Goal: Obtain resource: Obtain resource

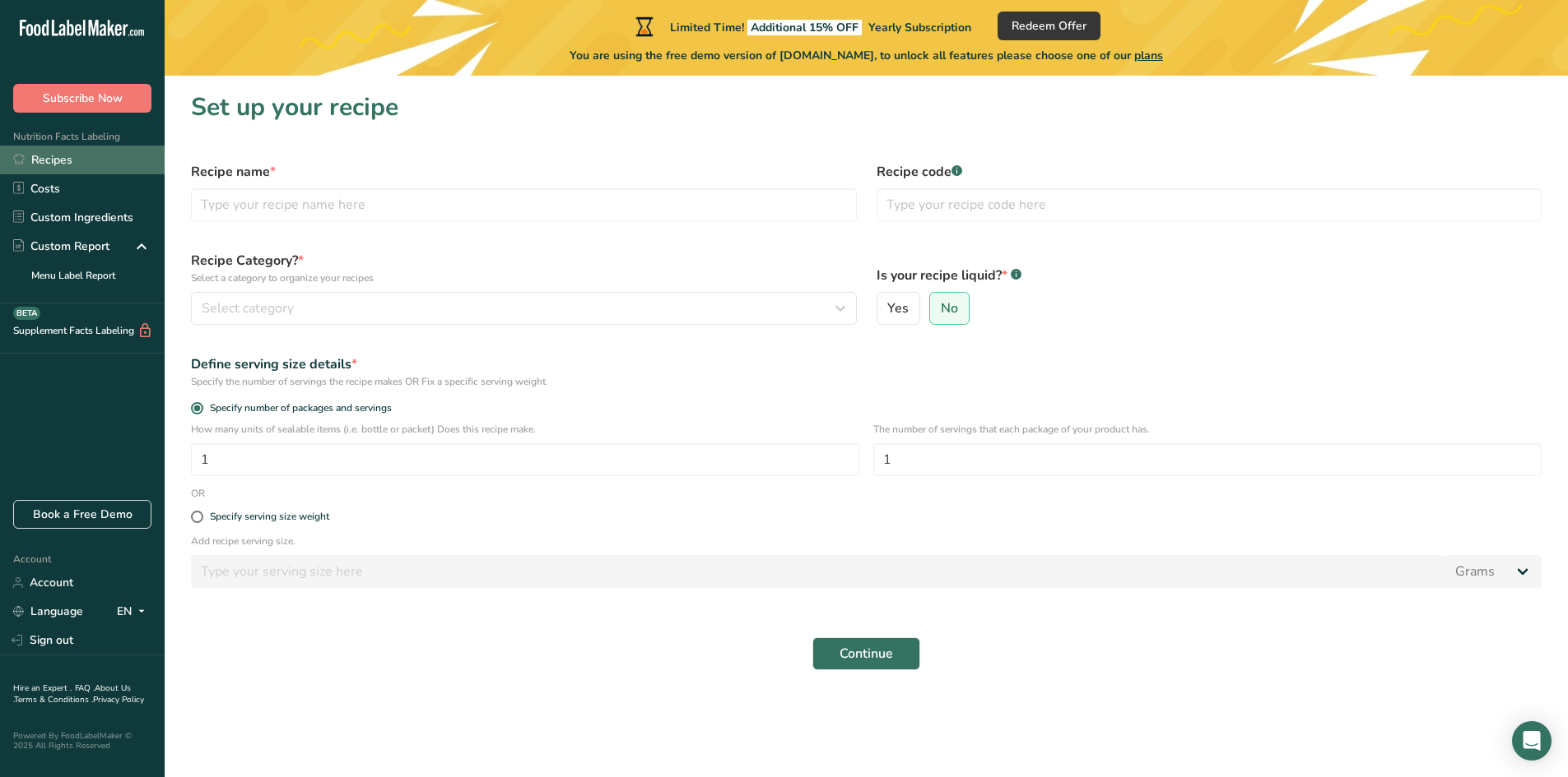
click at [82, 161] on link "Recipes" at bounding box center [82, 159] width 164 height 28
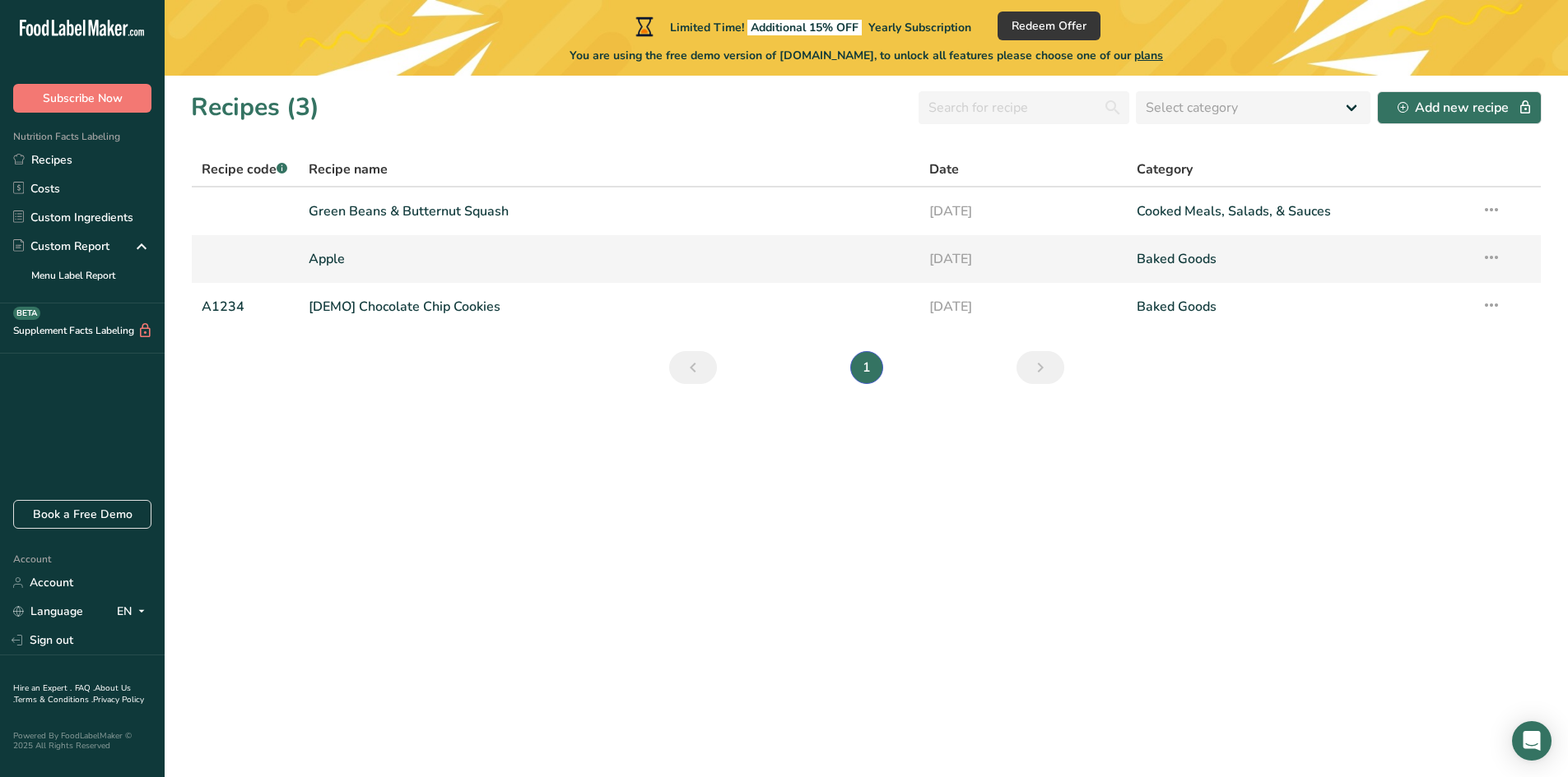
click at [599, 258] on link "Apple" at bounding box center [609, 259] width 602 height 34
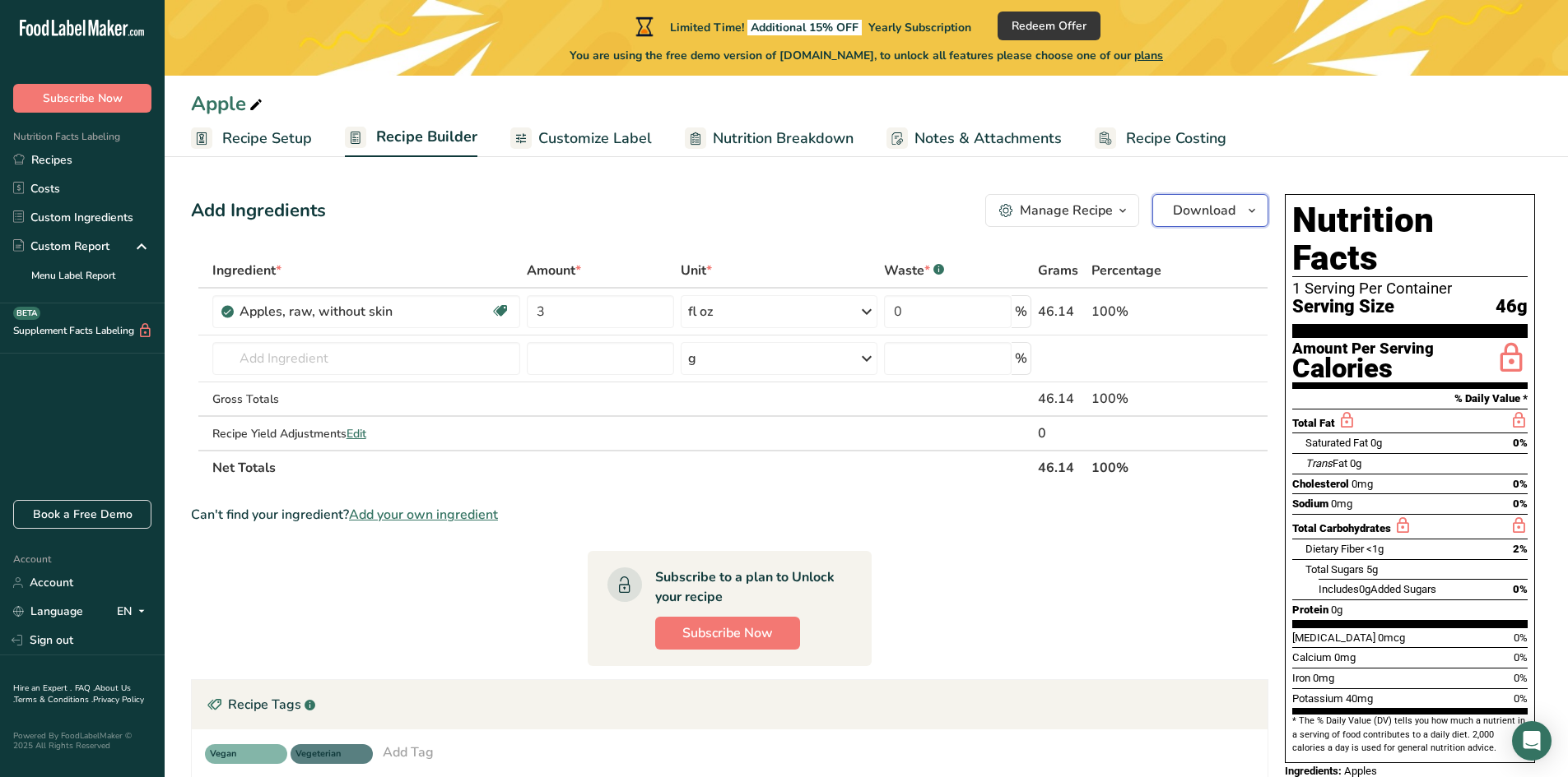
click at [1190, 219] on span "Download" at bounding box center [1204, 211] width 63 height 20
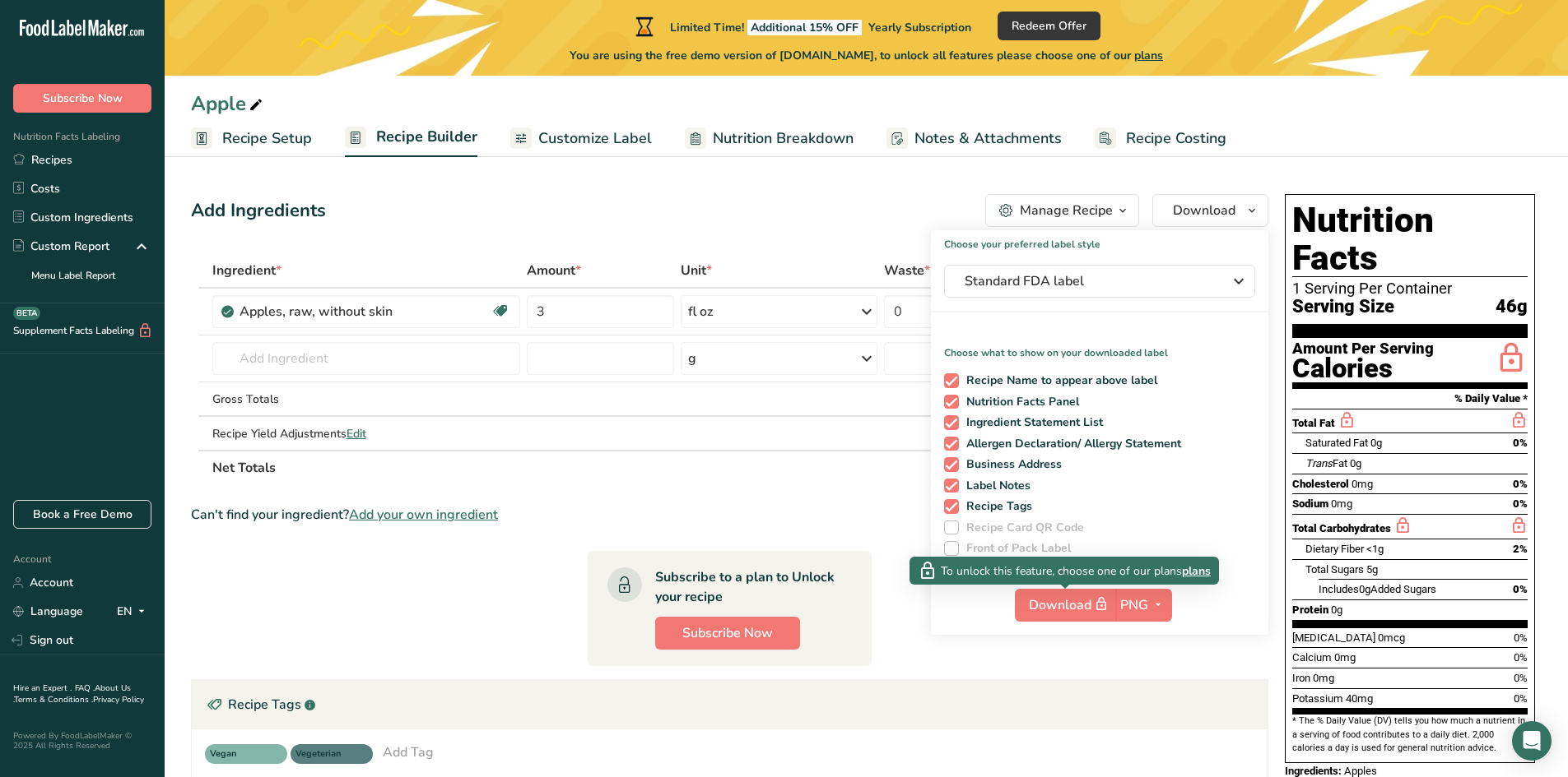
click at [1197, 576] on span "plans" at bounding box center [1196, 571] width 28 height 17
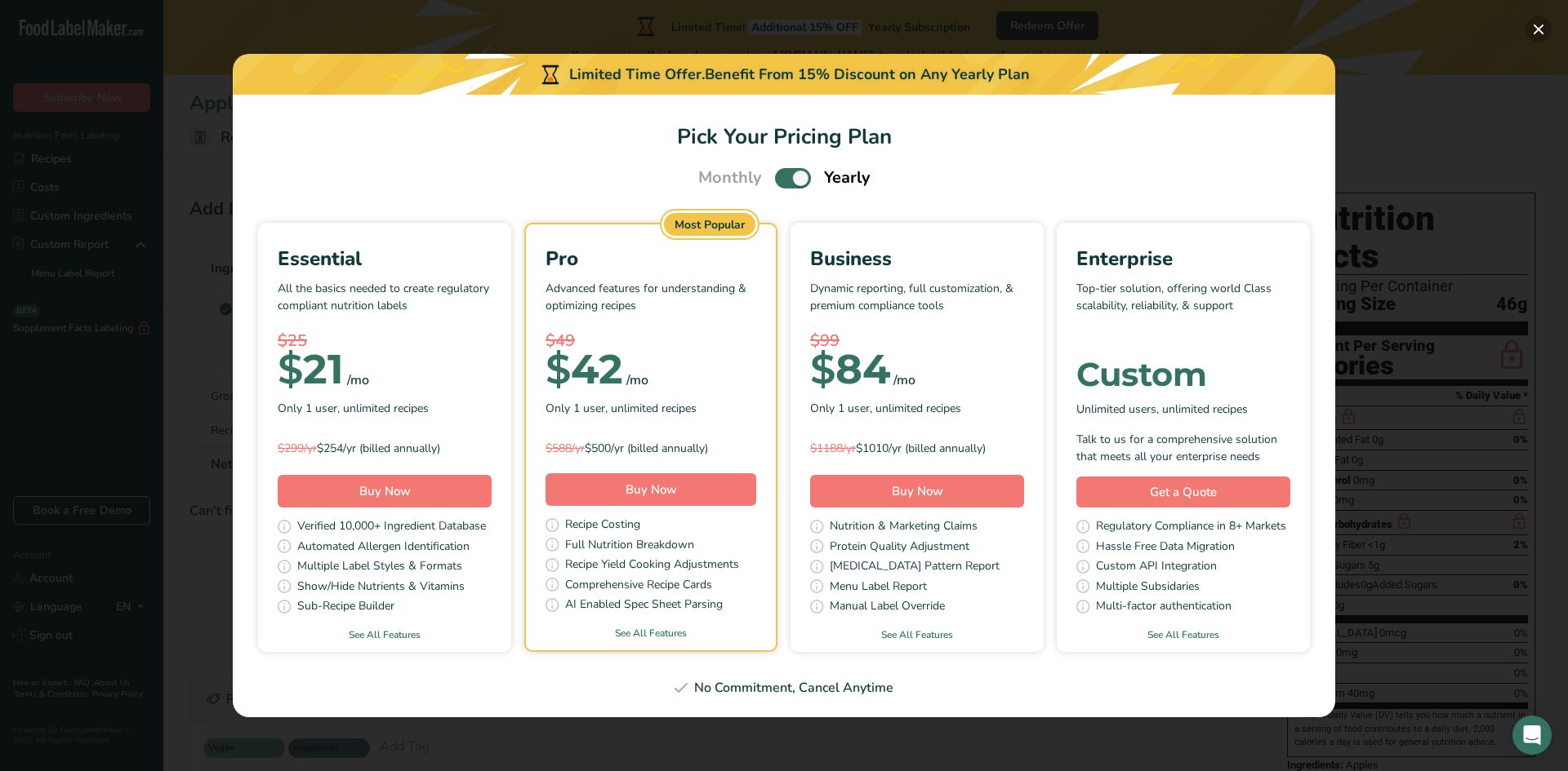
click at [1543, 30] on button "Pick Your Pricing Plan Modal" at bounding box center [1538, 29] width 26 height 26
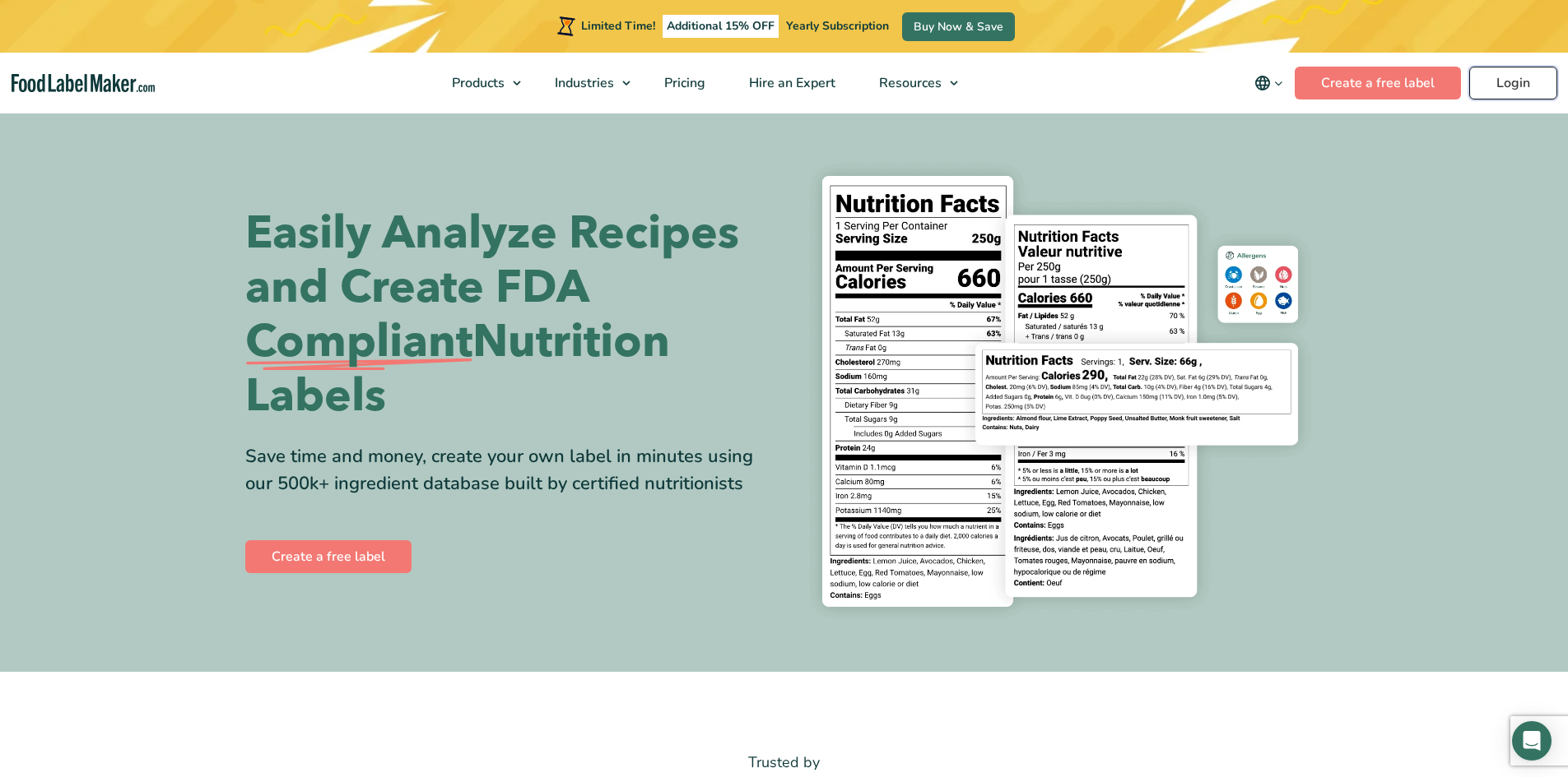
click at [1500, 83] on link "Login" at bounding box center [1513, 83] width 88 height 33
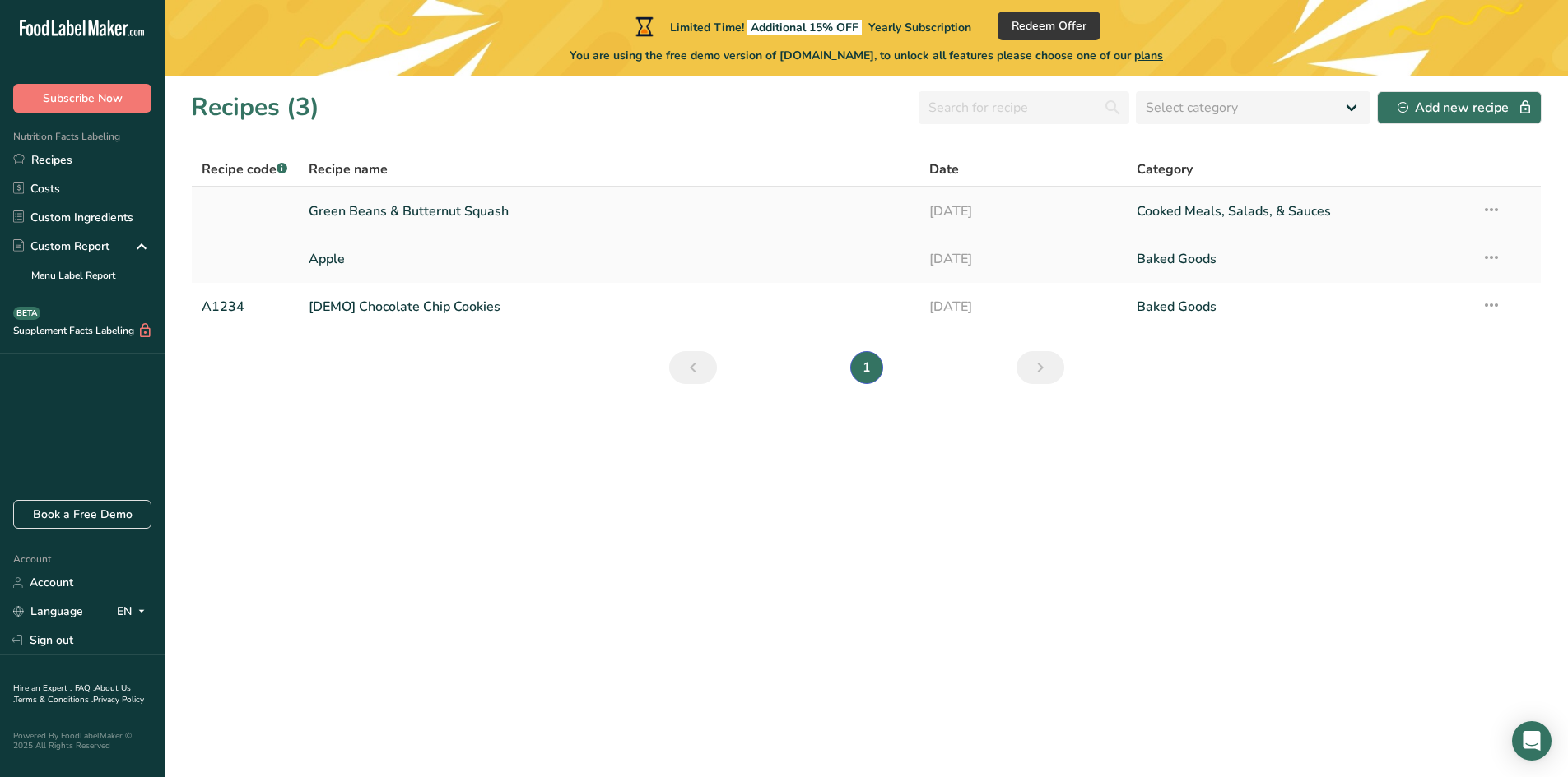
click at [503, 200] on link "Green Beans & Butternut Squash" at bounding box center [609, 212] width 602 height 34
